Goal: Transaction & Acquisition: Purchase product/service

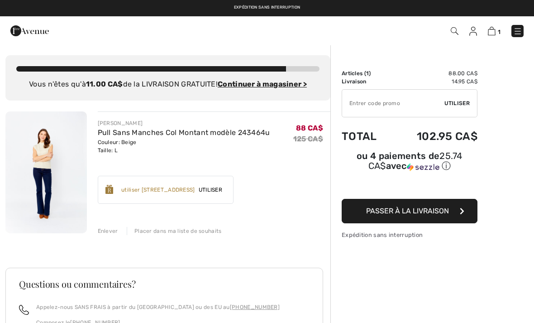
click at [34, 168] on img at bounding box center [45, 172] width 81 height 122
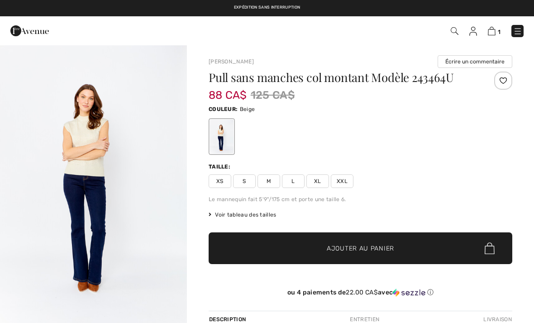
checkbox input "true"
click at [491, 33] on img at bounding box center [492, 31] width 8 height 9
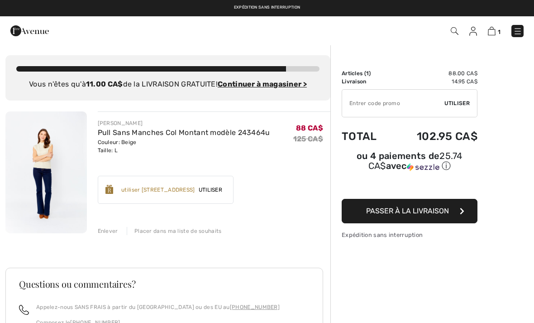
click at [355, 103] on input "TEXT" at bounding box center [393, 103] width 102 height 27
type input "GC005048678"
click at [459, 102] on span "Utiliser" at bounding box center [457, 103] width 25 height 8
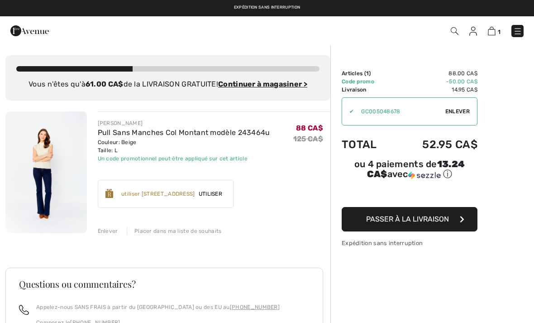
click at [411, 221] on span "Passer à la livraison" at bounding box center [407, 219] width 83 height 9
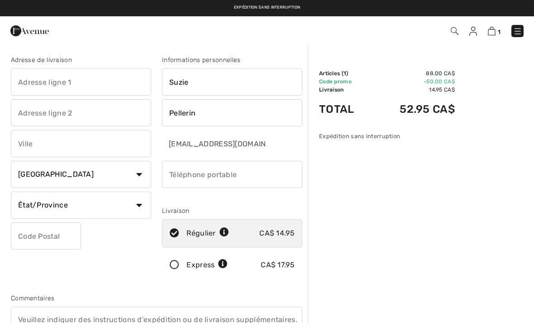
click at [25, 87] on input "text" at bounding box center [81, 81] width 140 height 27
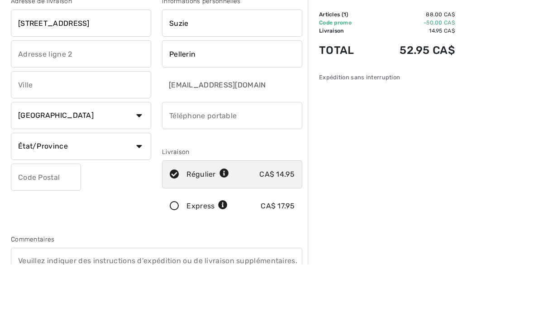
type input "250 rue de la Belize"
click at [58, 130] on input "text" at bounding box center [81, 143] width 140 height 27
type input "La Prairie"
click at [86, 191] on select "État/Province Alberta Colombie-Britannique Ile-du-Prince-Edward Manitoba Nouvea…" at bounding box center [81, 204] width 140 height 27
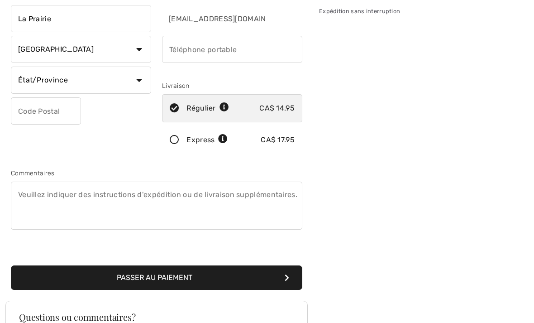
select select "QC"
click at [24, 112] on input "text" at bounding box center [46, 110] width 70 height 27
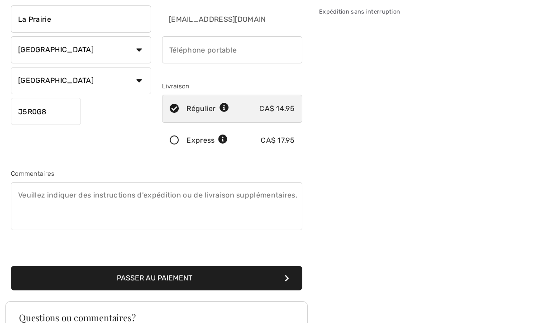
type input "J5R0G8"
click at [176, 53] on input "phone" at bounding box center [232, 49] width 140 height 27
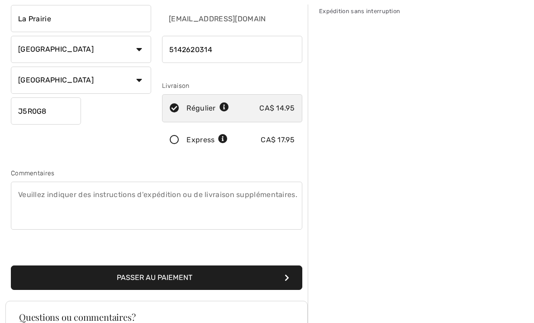
type input "5142620314"
click at [162, 279] on button "Passer au paiement" at bounding box center [157, 278] width 292 height 24
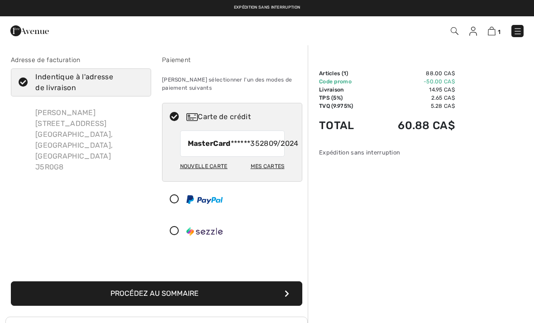
click at [217, 174] on div "Nouvelle carte" at bounding box center [204, 165] width 48 height 15
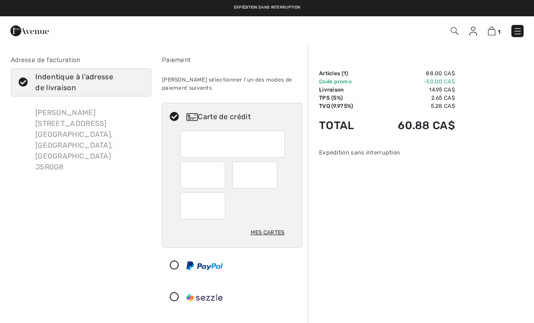
click at [186, 148] on div at bounding box center [232, 143] width 105 height 27
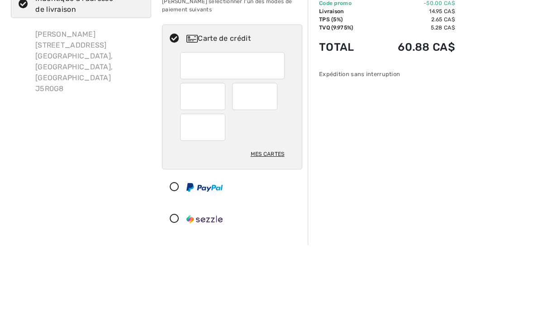
click at [187, 164] on iframe at bounding box center [203, 174] width 32 height 21
radio input "true"
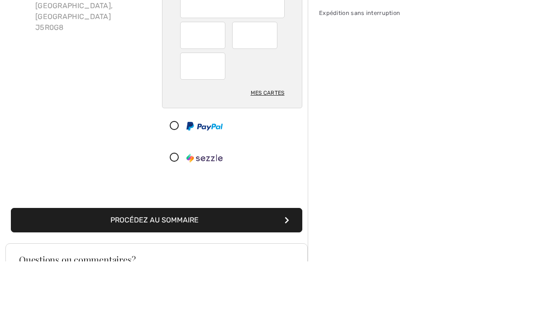
scroll to position [140, 0]
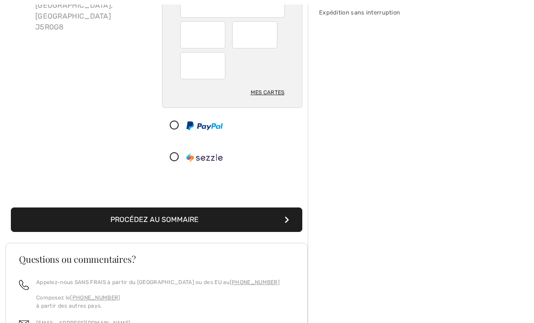
click at [168, 223] on button "Procédez au sommaire" at bounding box center [157, 219] width 292 height 24
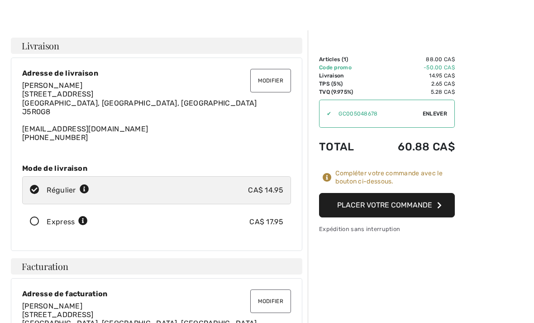
scroll to position [14, 0]
click at [385, 203] on button "Placer votre commande" at bounding box center [387, 204] width 136 height 24
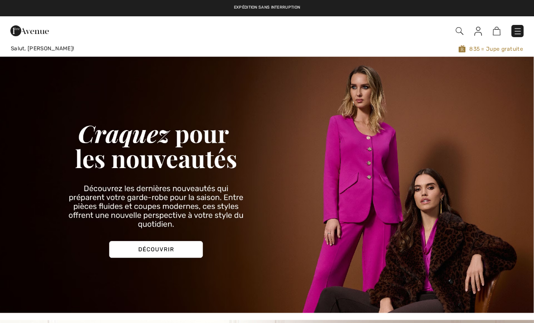
checkbox input "true"
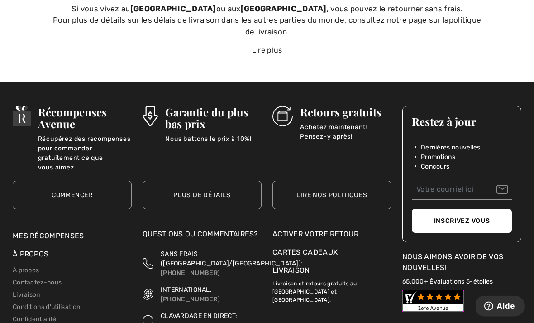
scroll to position [2845, 0]
click at [344, 230] on div "Activer votre retour" at bounding box center [332, 234] width 119 height 11
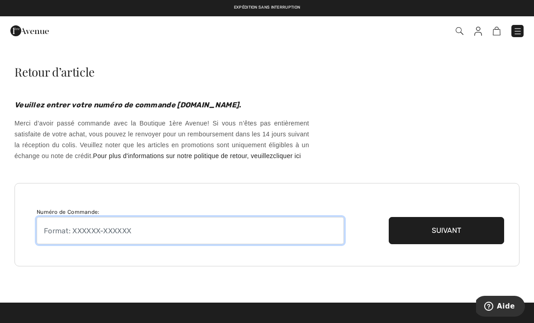
click at [88, 240] on input "text" at bounding box center [190, 230] width 307 height 27
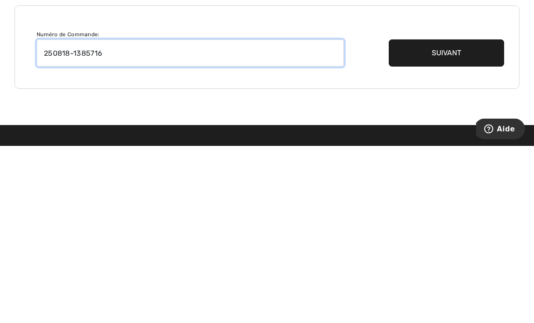
type input "250818-1385716"
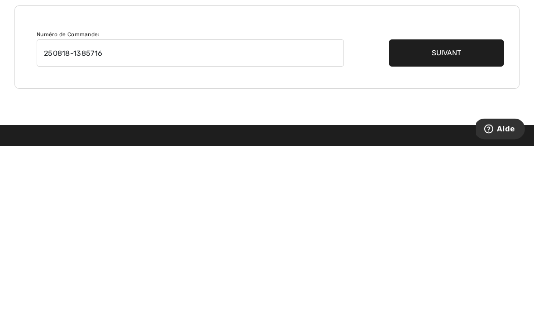
click at [452, 217] on button "Suivant" at bounding box center [446, 230] width 115 height 27
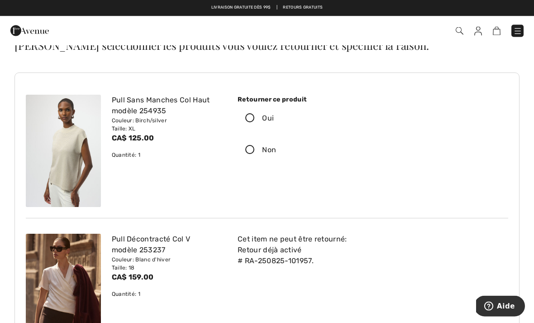
scroll to position [22, 0]
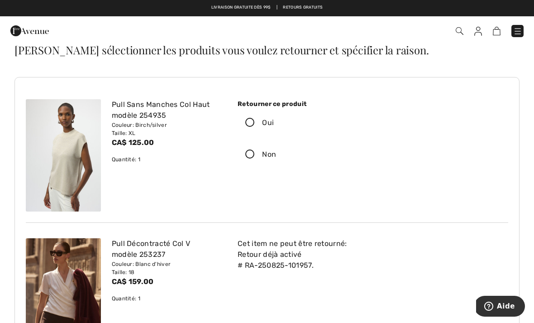
click at [251, 124] on icon at bounding box center [250, 123] width 24 height 10
click at [274, 124] on input "Oui" at bounding box center [277, 122] width 6 height 27
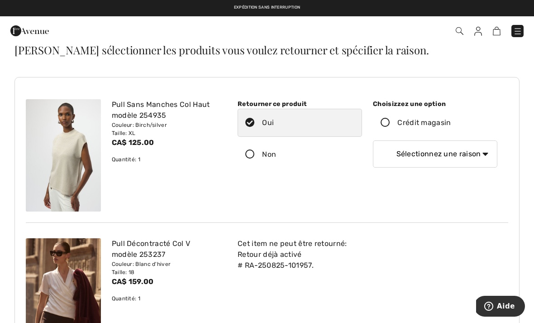
click at [381, 124] on icon at bounding box center [385, 123] width 24 height 10
click at [451, 124] on input "Crédit magasin" at bounding box center [454, 122] width 6 height 27
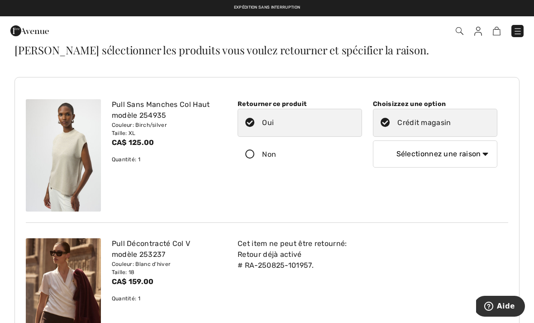
click at [429, 158] on select "Sélectionnez une raison Mauvaise taille/article reçu Ma commande est arrivée tr…" at bounding box center [435, 153] width 124 height 27
select select "other"
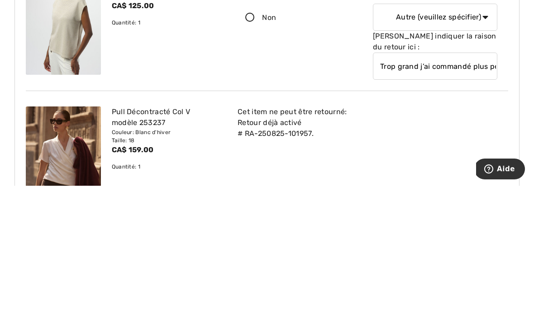
scroll to position [159, 0]
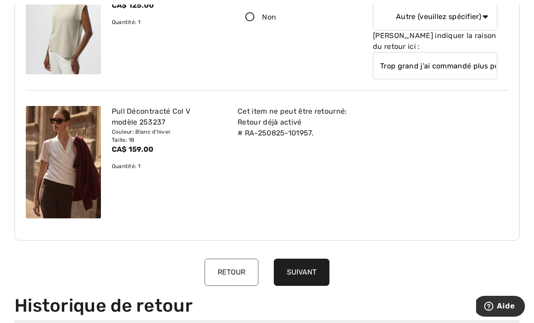
type input "Trop grand j’ai commandé plus petit"
click at [299, 274] on button "Suivant" at bounding box center [302, 271] width 56 height 27
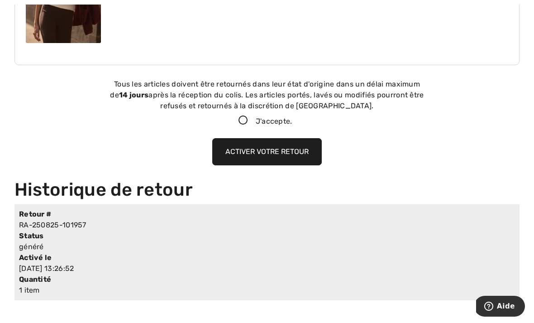
scroll to position [359, 0]
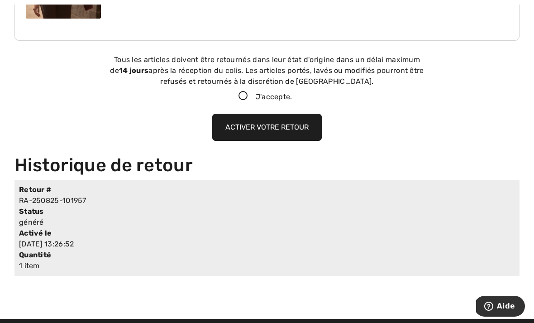
click at [237, 99] on icon at bounding box center [243, 96] width 24 height 10
click at [292, 99] on input "J'accepte." at bounding box center [295, 96] width 6 height 6
checkbox input "true"
click at [272, 134] on button "Activer votre retour" at bounding box center [267, 127] width 110 height 27
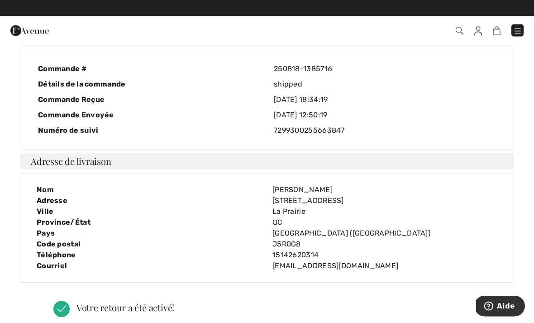
scroll to position [0, 0]
